Goal: Task Accomplishment & Management: Manage account settings

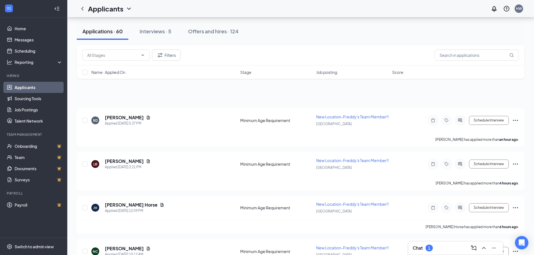
scroll to position [2383, 0]
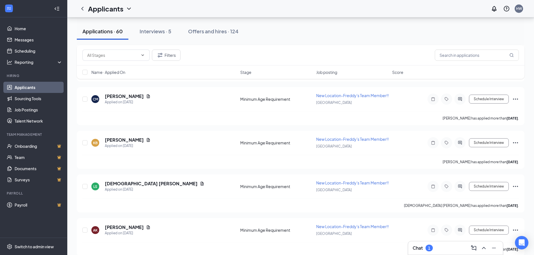
click at [436, 250] on div "Chat 1" at bounding box center [456, 248] width 86 height 9
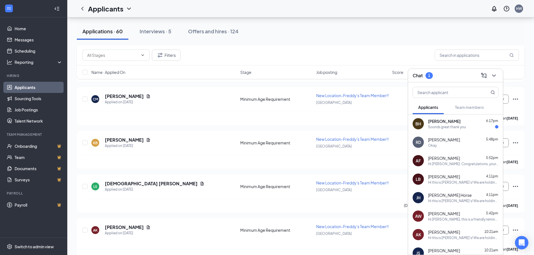
click at [456, 123] on span "[PERSON_NAME]" at bounding box center [444, 122] width 33 height 6
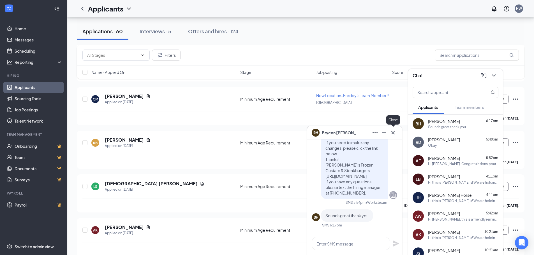
click at [394, 131] on icon "Cross" at bounding box center [393, 133] width 7 height 7
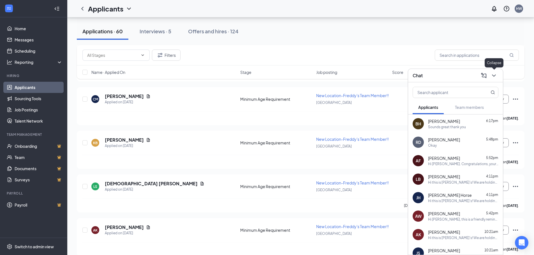
click at [494, 75] on icon "ChevronDown" at bounding box center [494, 75] width 7 height 7
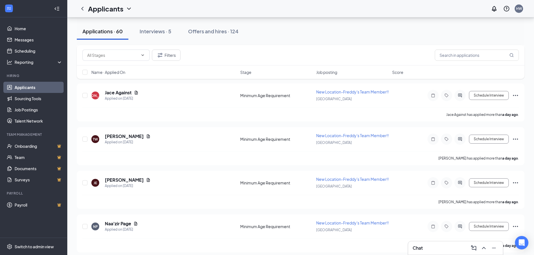
scroll to position [364, 0]
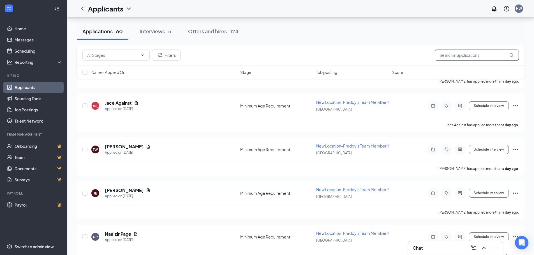
drag, startPoint x: 457, startPoint y: 51, endPoint x: 468, endPoint y: 49, distance: 10.8
click at [460, 51] on input "text" at bounding box center [477, 55] width 84 height 11
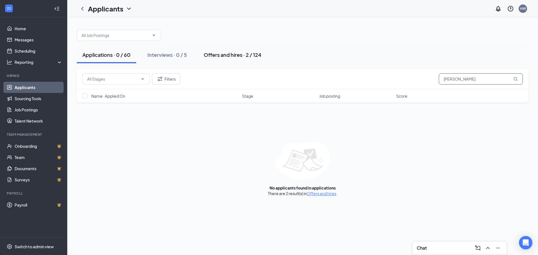
type input "[PERSON_NAME]"
click at [239, 53] on div "Offers and hires · 2 / 124" at bounding box center [233, 54] width 58 height 7
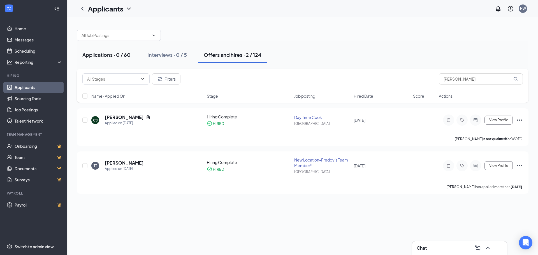
click at [111, 55] on div "Applications · 0 / 60" at bounding box center [106, 54] width 48 height 7
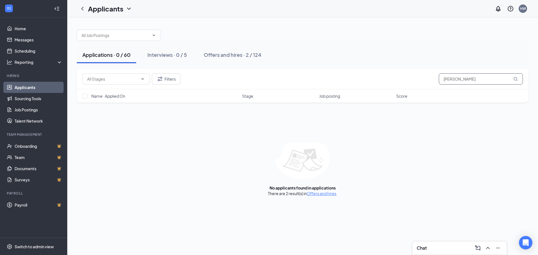
drag, startPoint x: 471, startPoint y: 80, endPoint x: 298, endPoint y: 89, distance: 173.0
click at [300, 90] on div "Filters [PERSON_NAME] Name · Applied On Stage Job posting Score" at bounding box center [303, 86] width 452 height 34
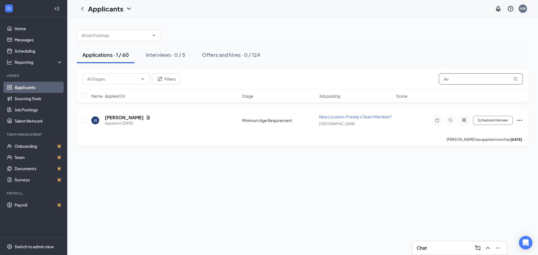
type input "Jer"
click at [521, 119] on icon "Ellipses" at bounding box center [519, 120] width 7 height 7
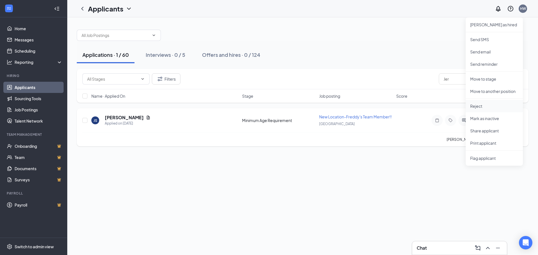
click at [483, 107] on p "Reject" at bounding box center [494, 106] width 48 height 6
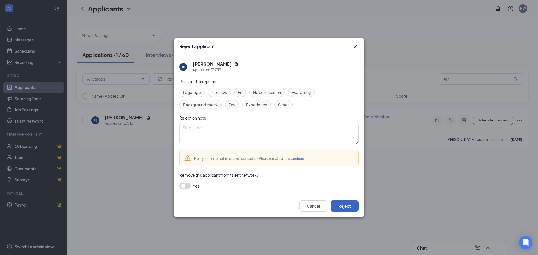
click at [346, 207] on button "Reject" at bounding box center [345, 206] width 28 height 11
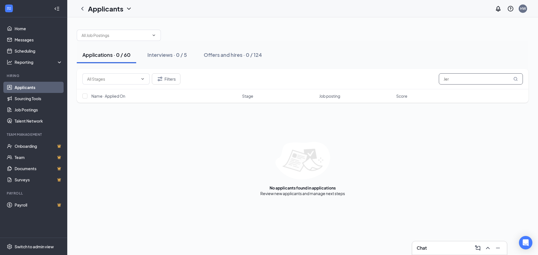
drag, startPoint x: 453, startPoint y: 79, endPoint x: 350, endPoint y: 76, distance: 103.2
click at [350, 76] on div "Filters Jer" at bounding box center [302, 78] width 441 height 11
